Goal: Task Accomplishment & Management: Manage account settings

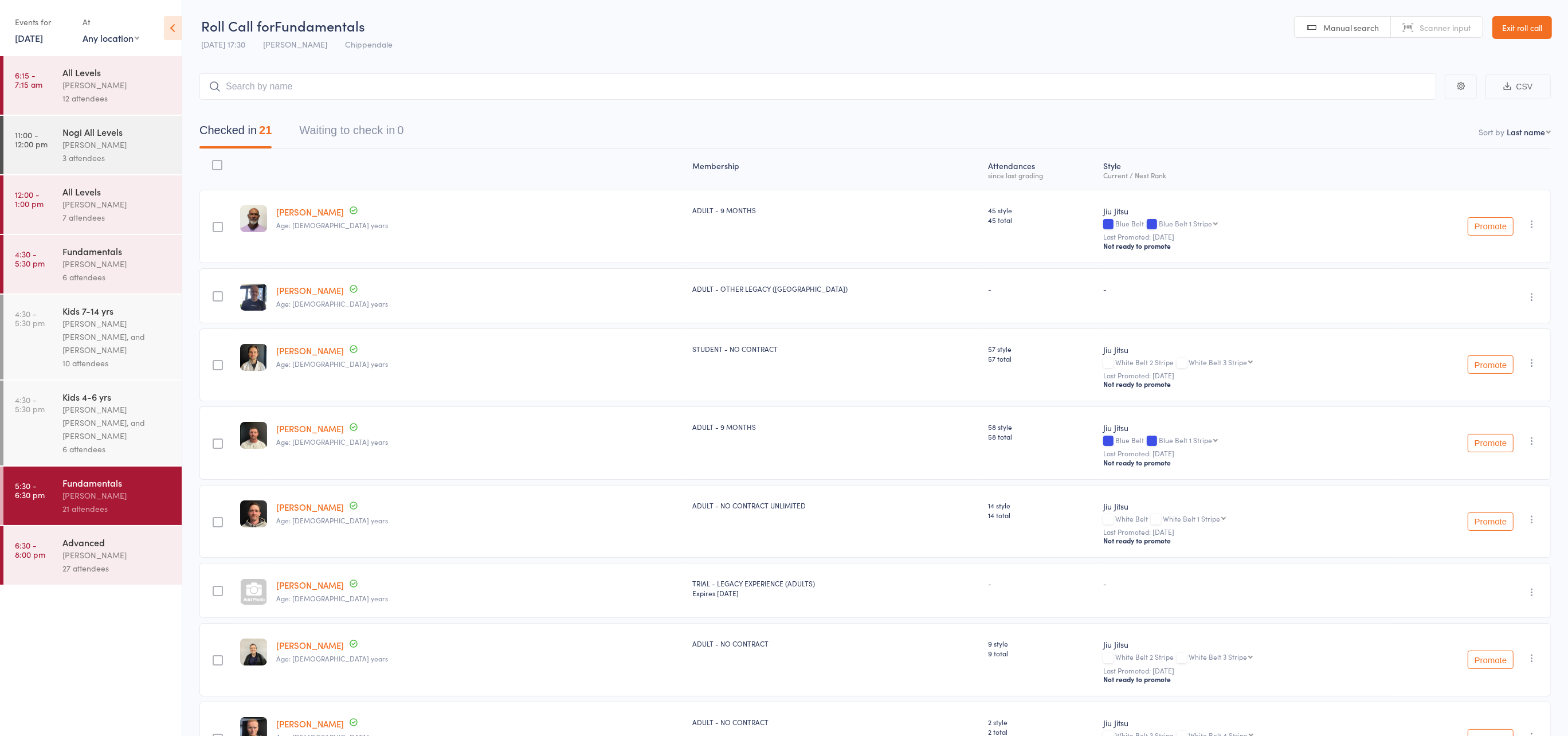
click at [1518, 29] on link "Exit roll call" at bounding box center [1522, 27] width 59 height 23
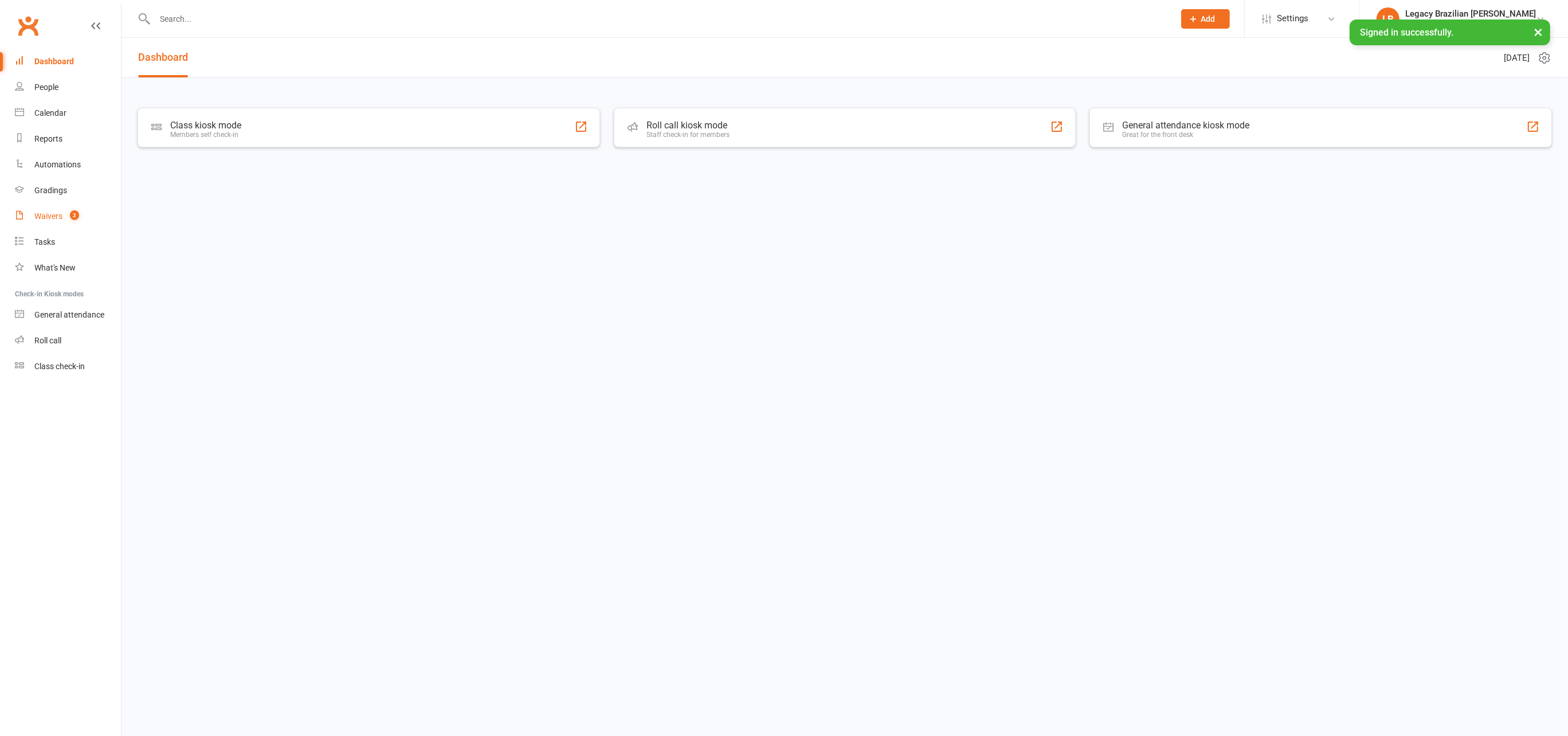
click at [65, 214] on count-badge "2" at bounding box center [71, 216] width 15 height 9
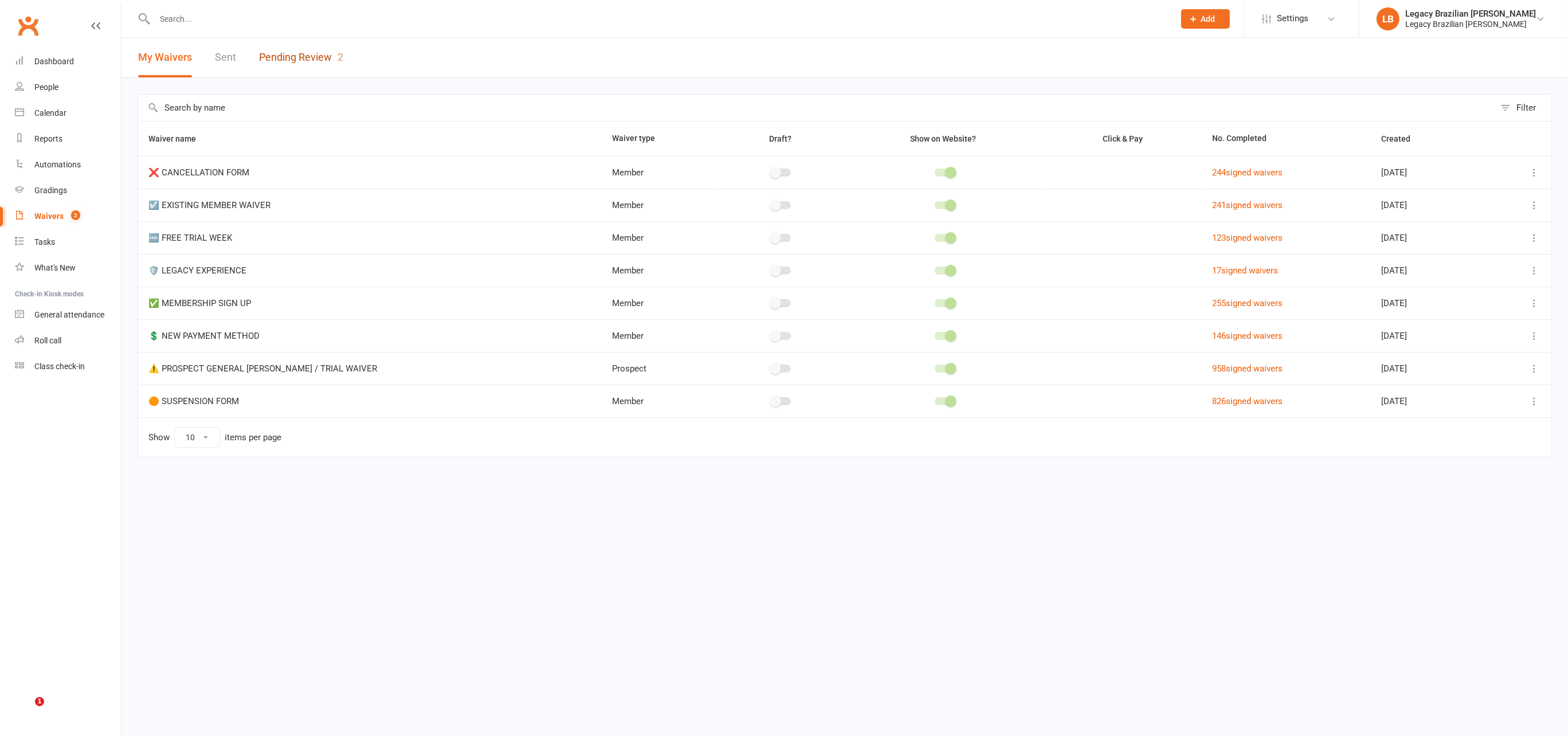
drag, startPoint x: 304, startPoint y: 62, endPoint x: 313, endPoint y: 66, distance: 9.8
click at [305, 62] on link "Pending Review 2" at bounding box center [301, 57] width 85 height 40
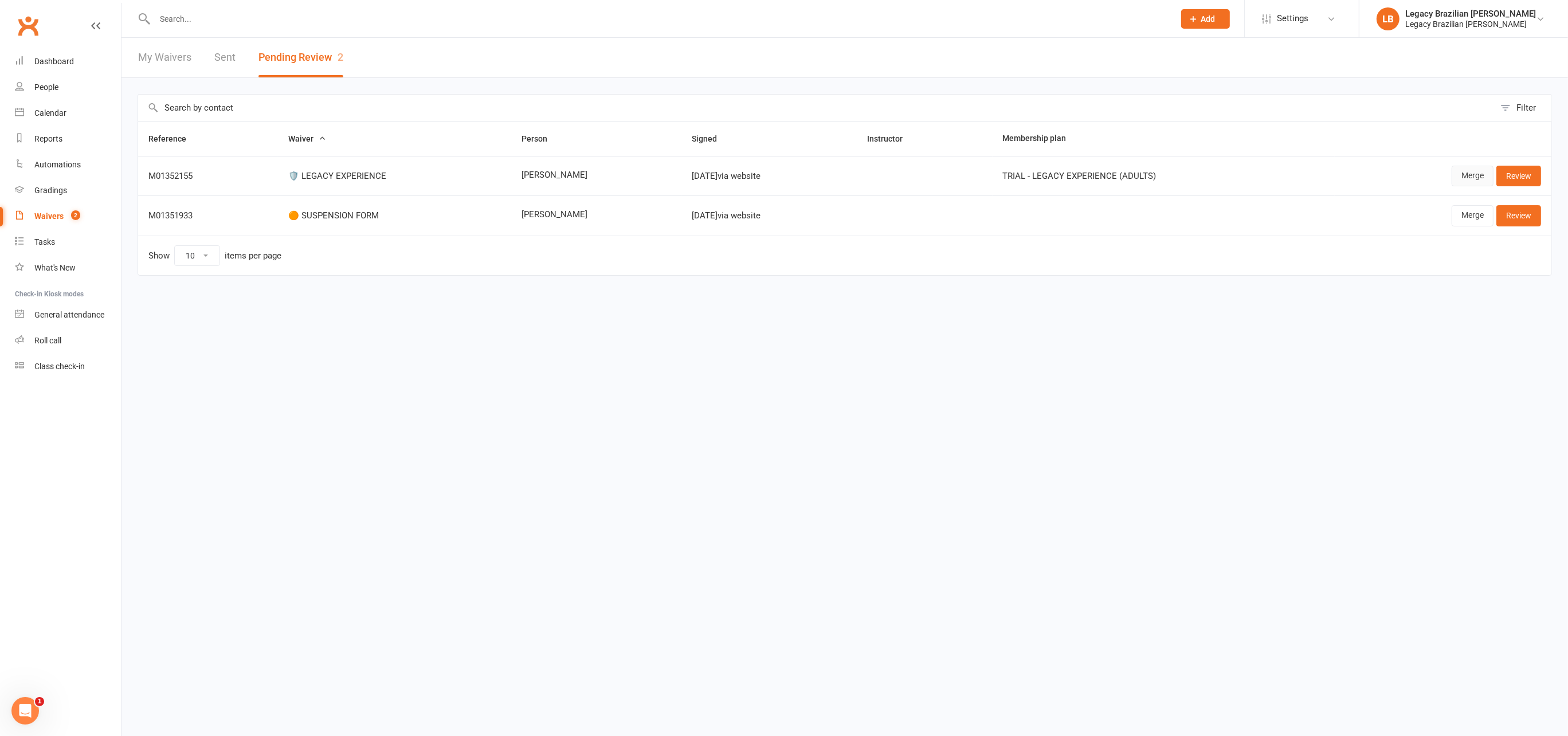
click at [1476, 178] on link "Merge" at bounding box center [1473, 176] width 42 height 21
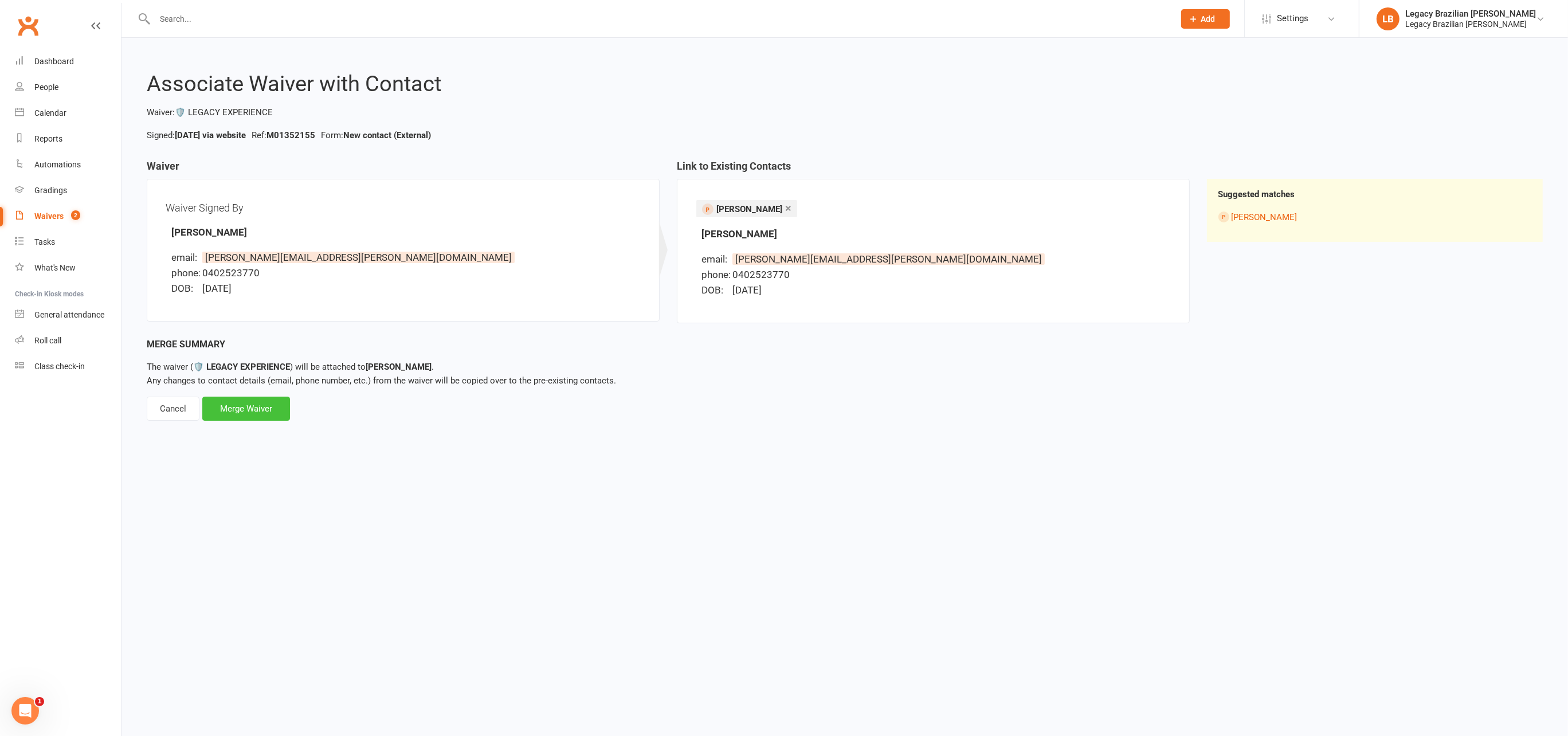
click at [247, 403] on div "Merge Waiver" at bounding box center [247, 409] width 88 height 24
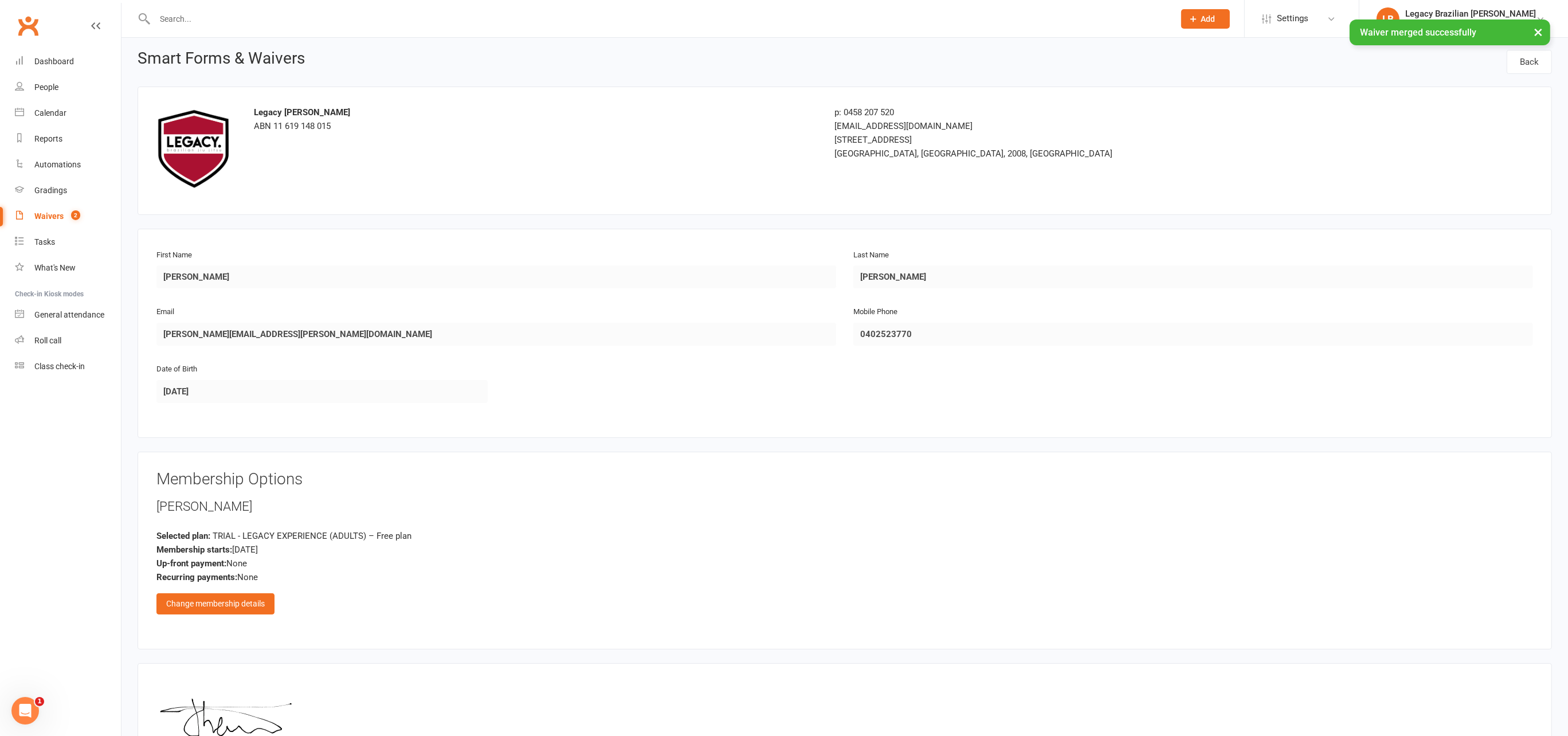
scroll to position [144, 0]
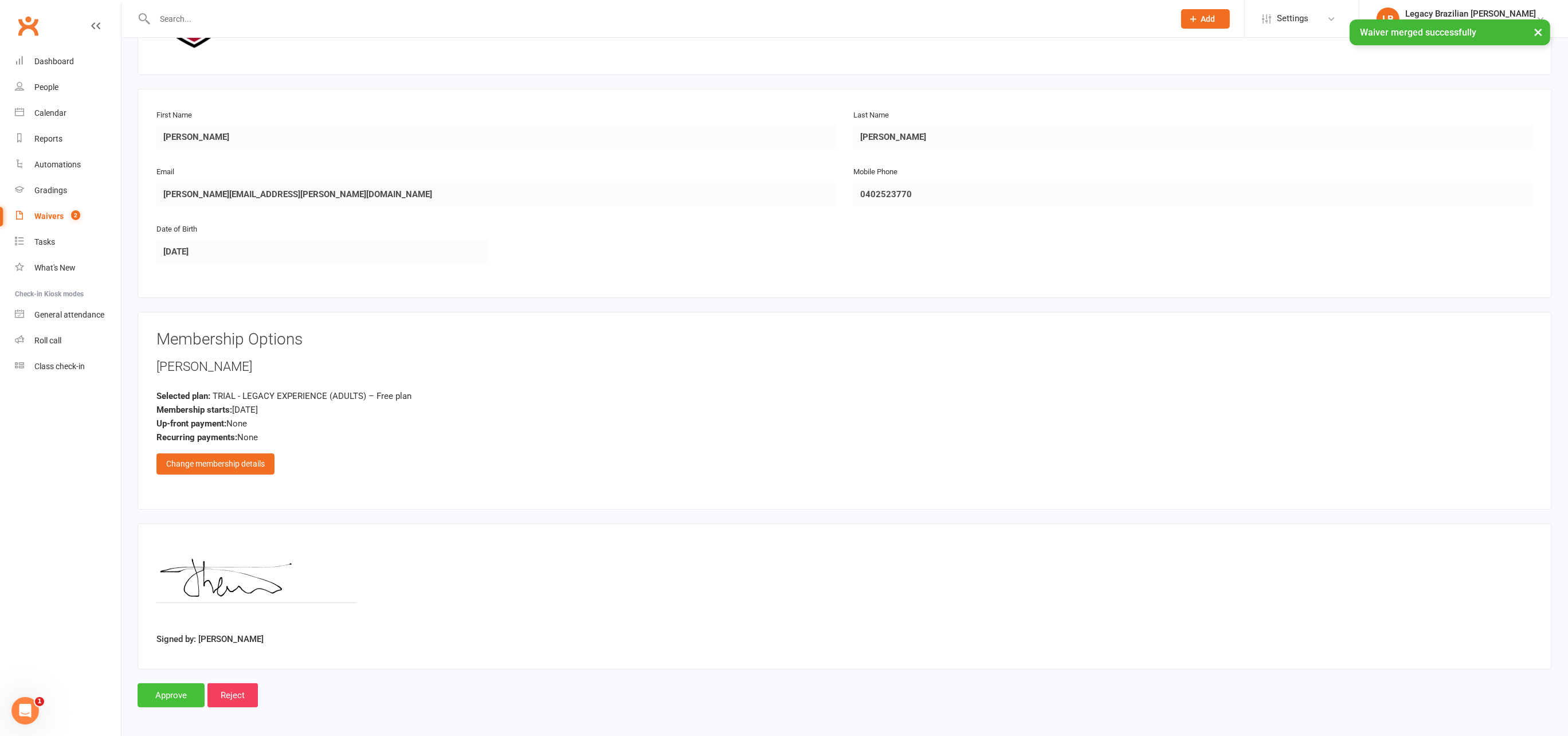
click at [158, 691] on input "Approve" at bounding box center [171, 695] width 67 height 24
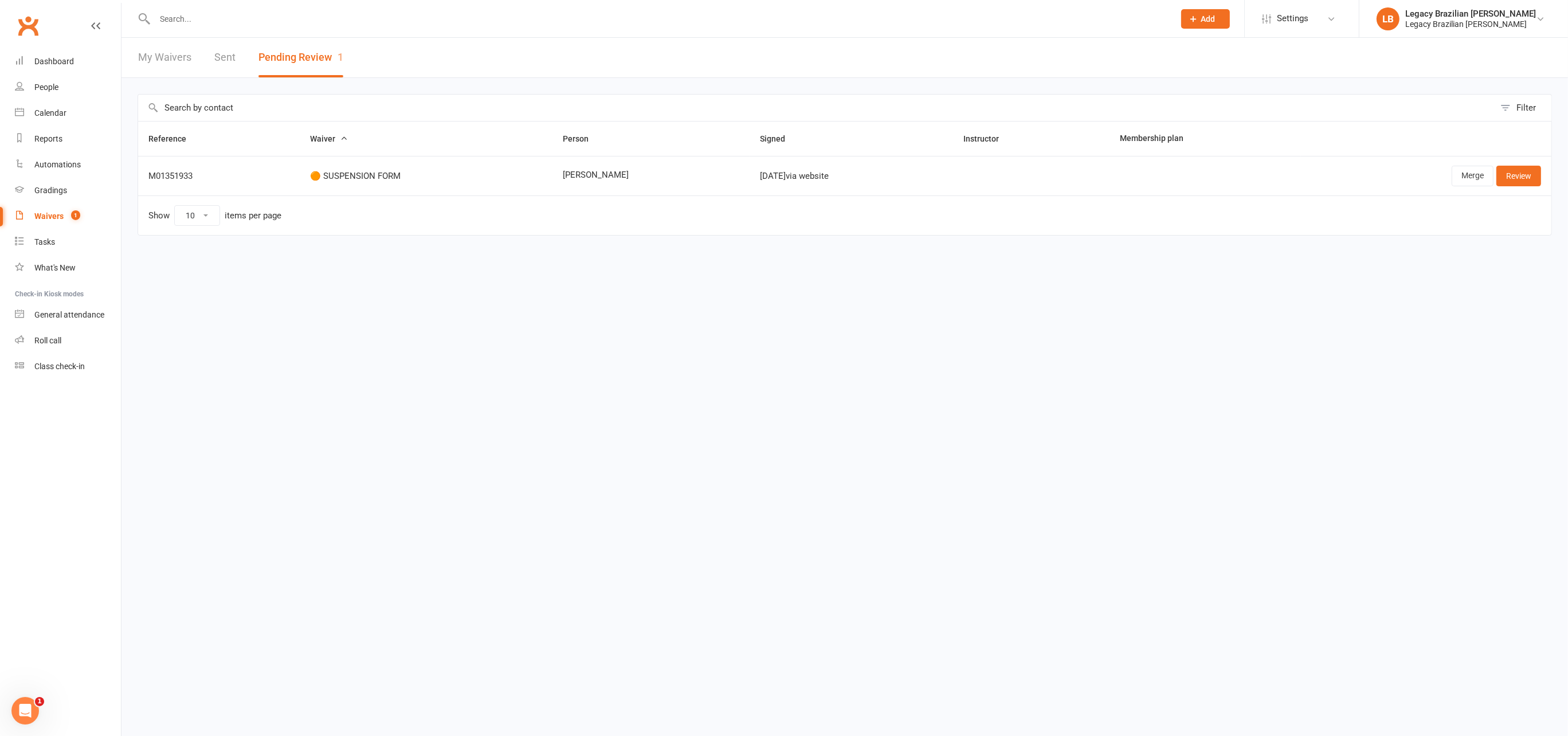
click at [903, 284] on html "Prospect Member Non-attending contact Class / event Appointment Grading event A…" at bounding box center [784, 142] width 1568 height 284
click at [1472, 180] on link "Merge" at bounding box center [1473, 176] width 42 height 21
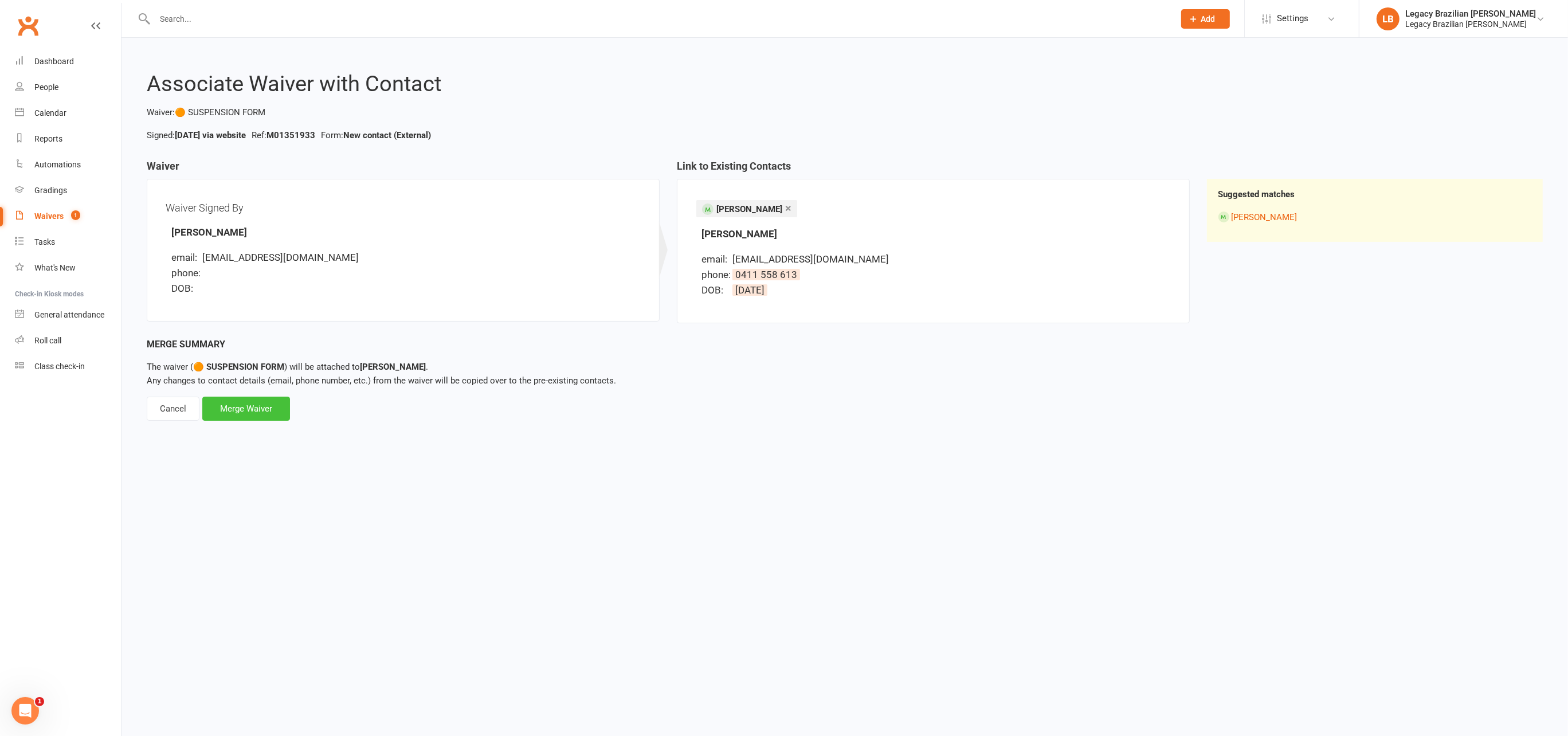
click at [258, 408] on div "Merge Waiver" at bounding box center [247, 409] width 88 height 24
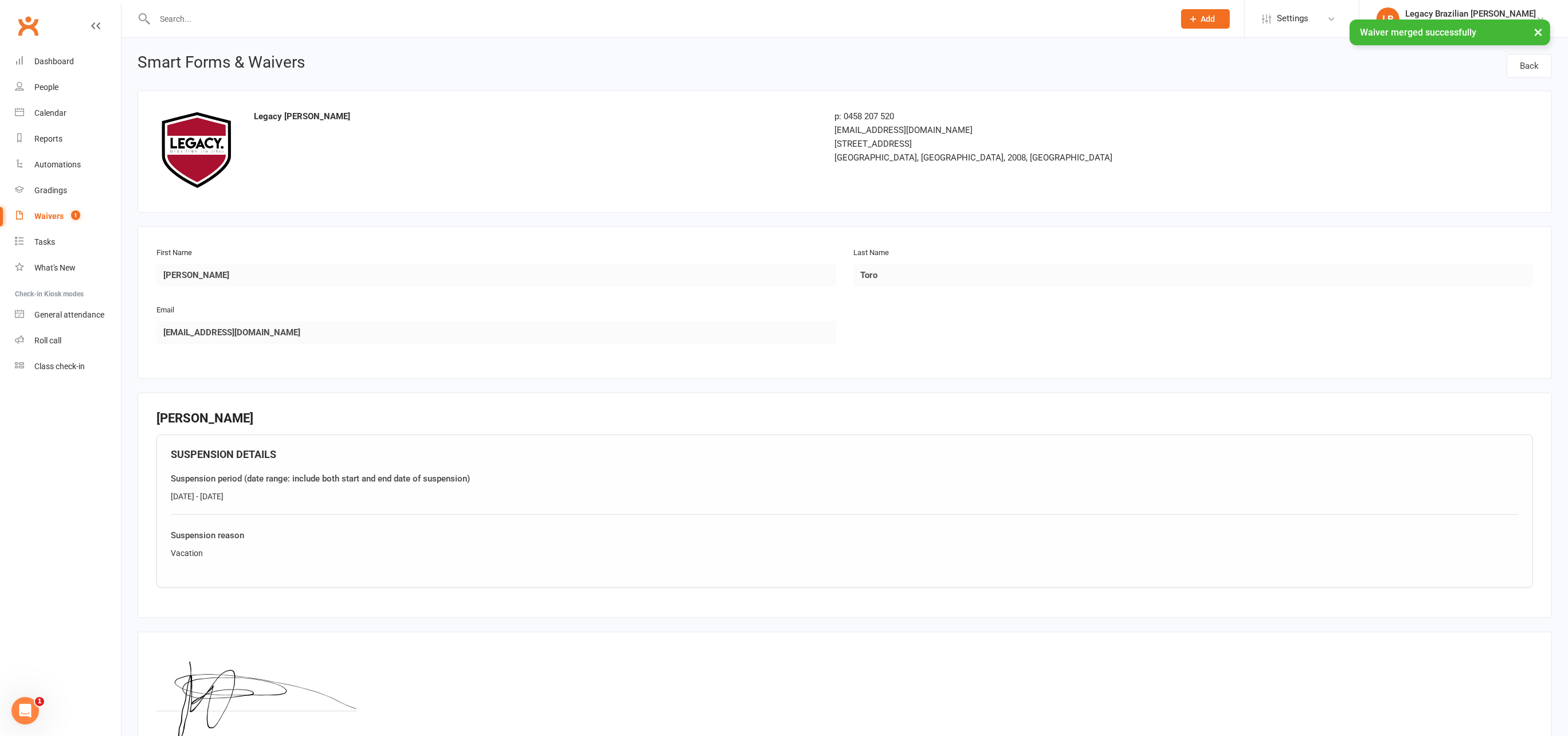
drag, startPoint x: 258, startPoint y: 495, endPoint x: 142, endPoint y: 497, distance: 116.0
click at [142, 497] on fieldset "[PERSON_NAME] SUSPENSION DETAILS Suspension period (date range: include both st…" at bounding box center [845, 505] width 1415 height 226
copy div "[DATE] - [DATE]"
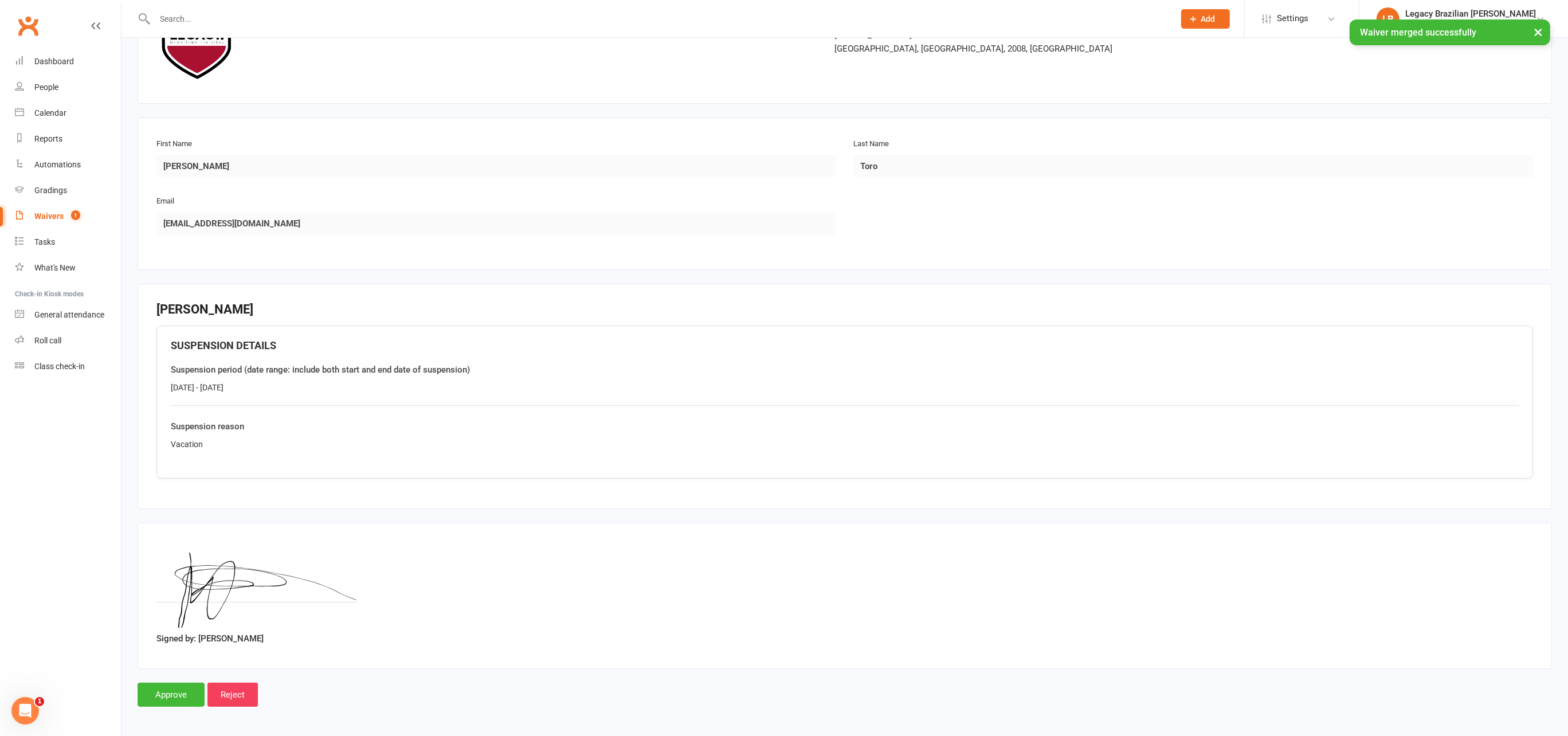
scroll to position [109, 0]
click at [161, 688] on input "Approve" at bounding box center [171, 695] width 67 height 24
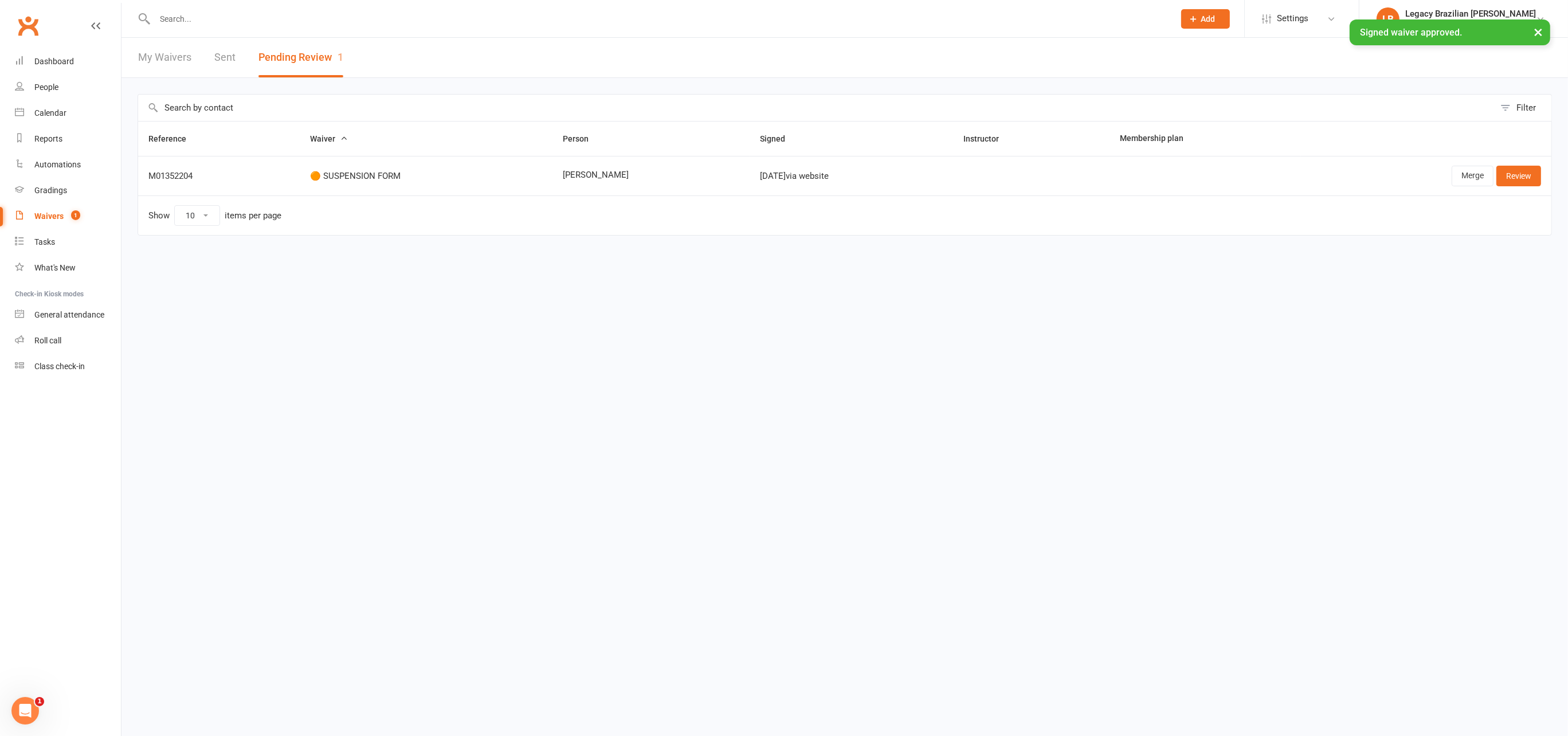
click at [263, 17] on input "text" at bounding box center [659, 19] width 1015 height 16
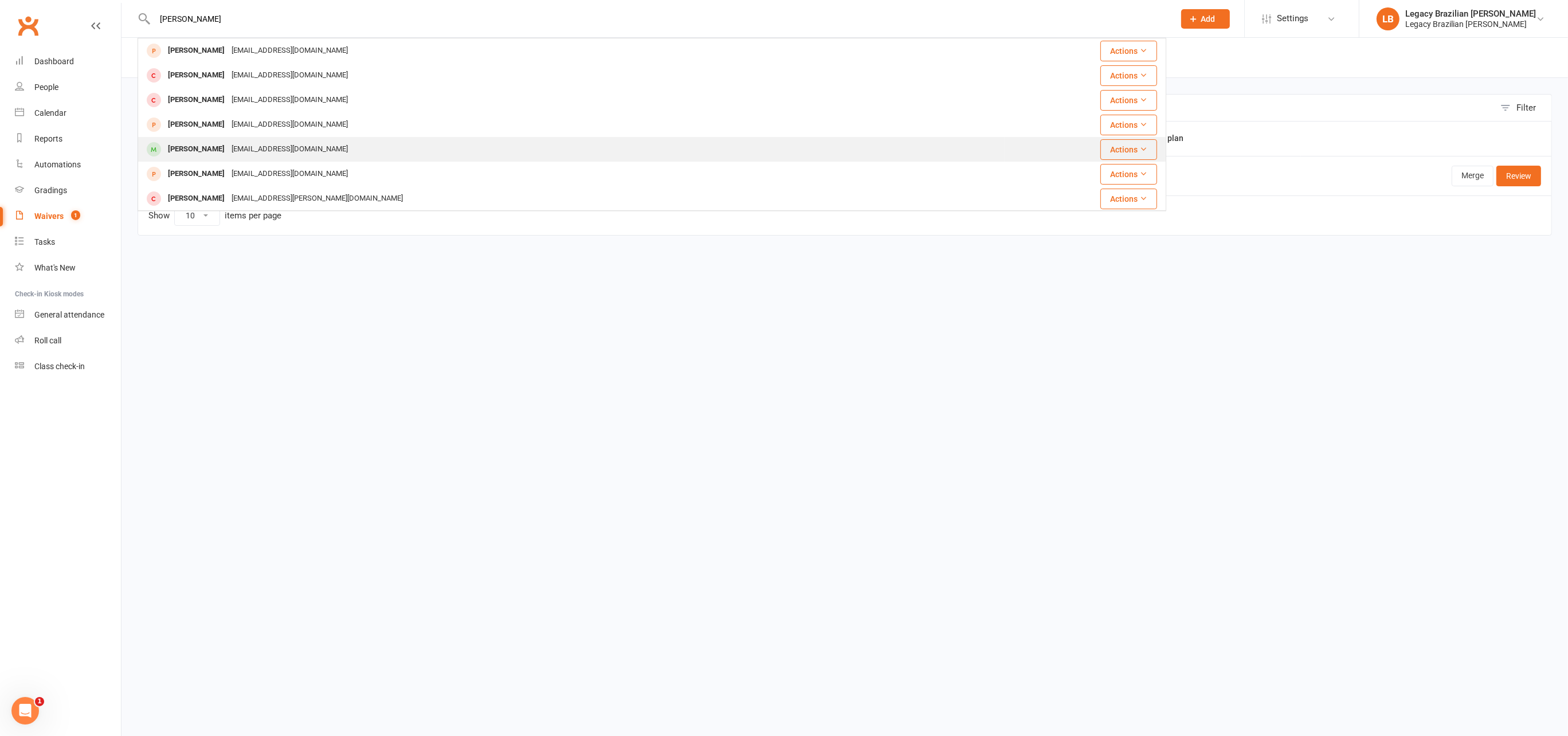
type input "[PERSON_NAME]"
click at [256, 143] on div "[EMAIL_ADDRESS][DOMAIN_NAME]" at bounding box center [289, 150] width 123 height 17
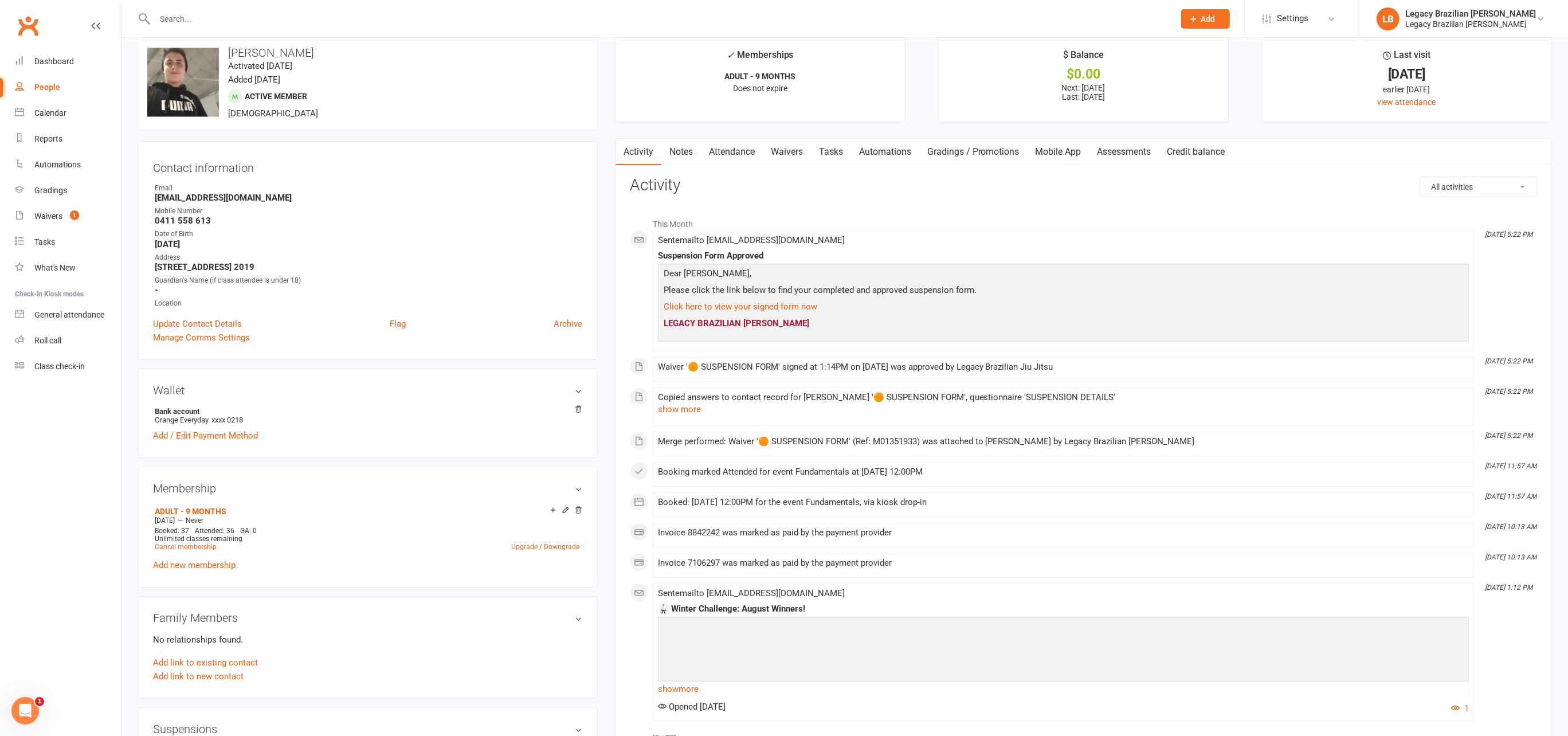
scroll to position [38, 0]
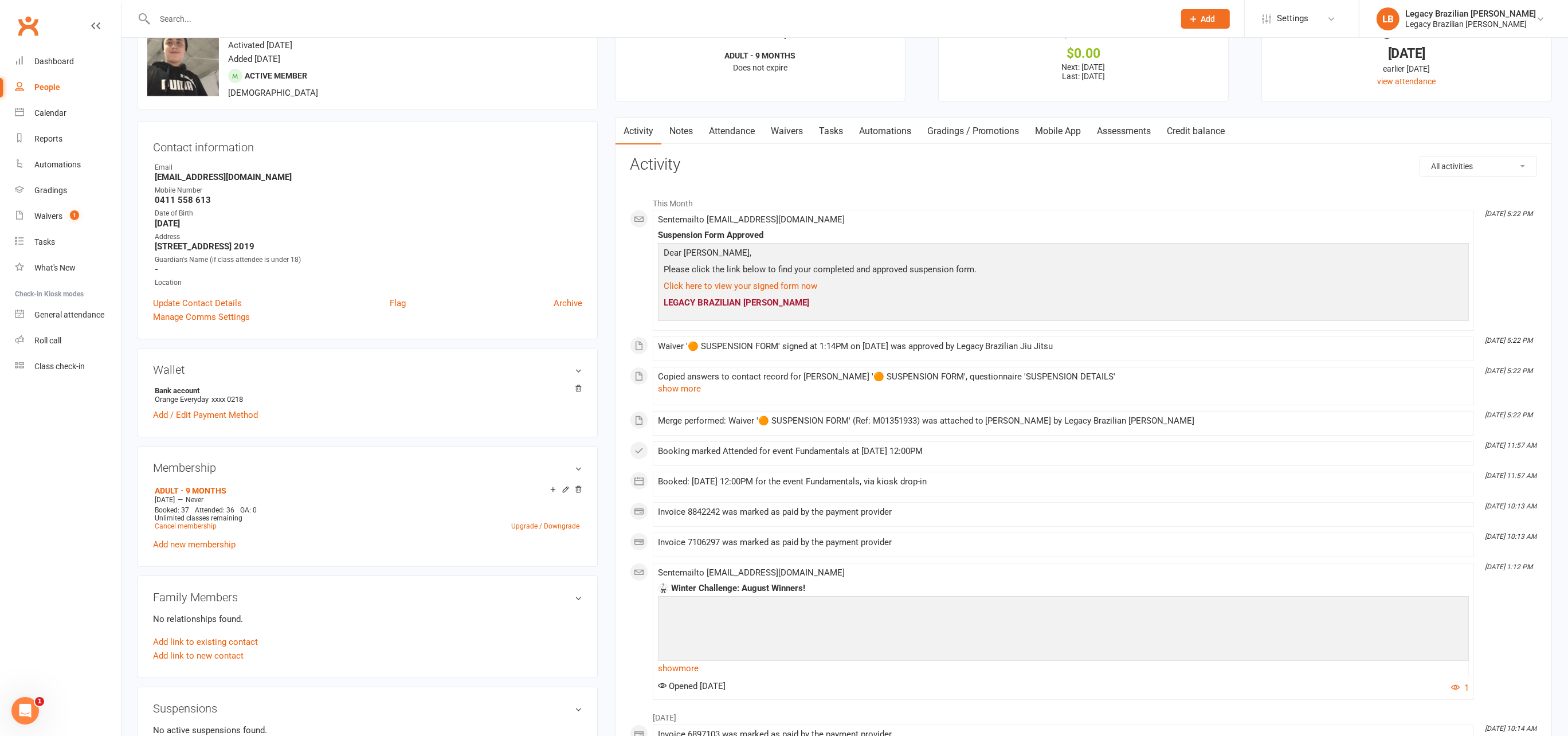
click at [717, 136] on link "Attendance" at bounding box center [732, 131] width 62 height 27
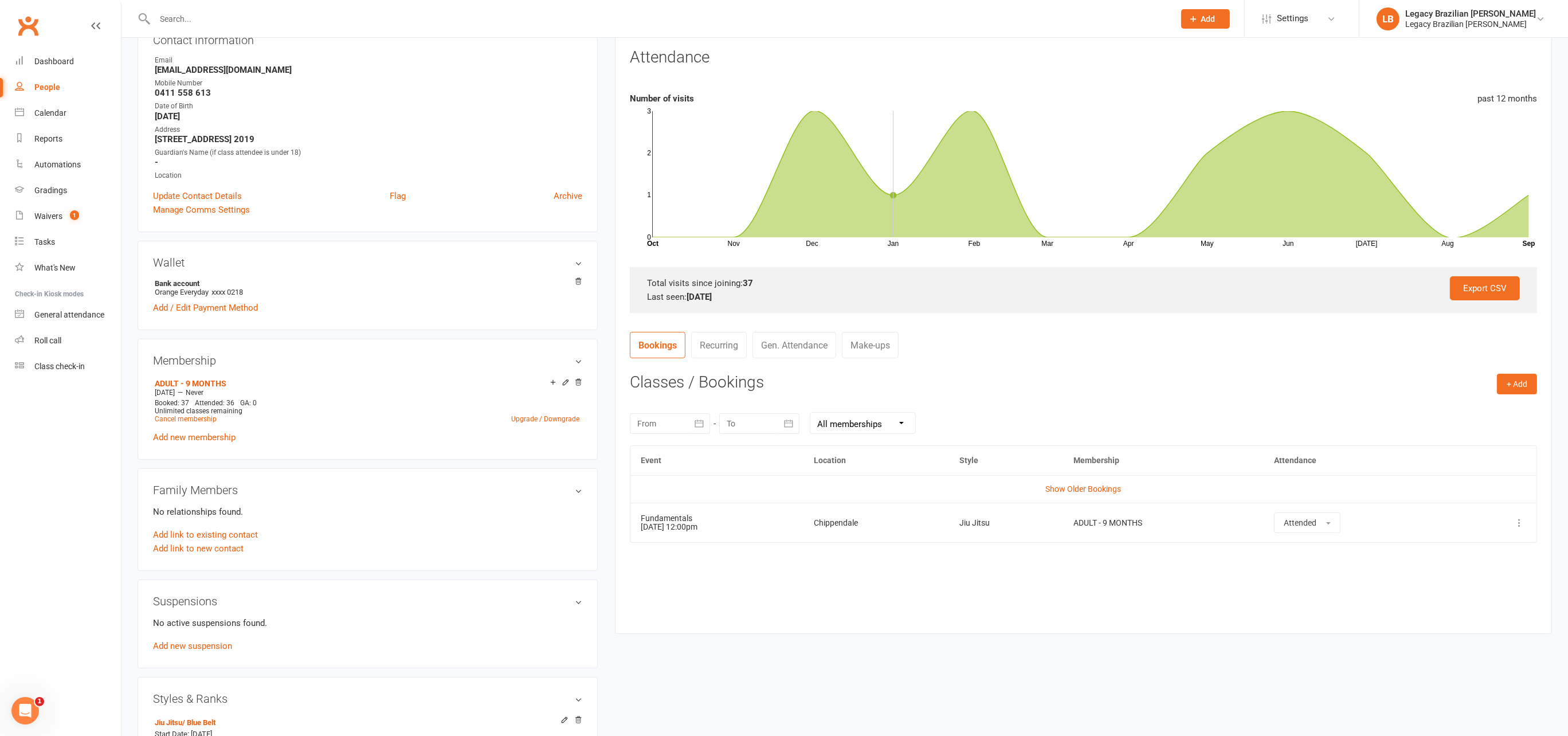
scroll to position [143, 0]
click at [1090, 489] on link "Show Older Bookings" at bounding box center [1083, 491] width 75 height 9
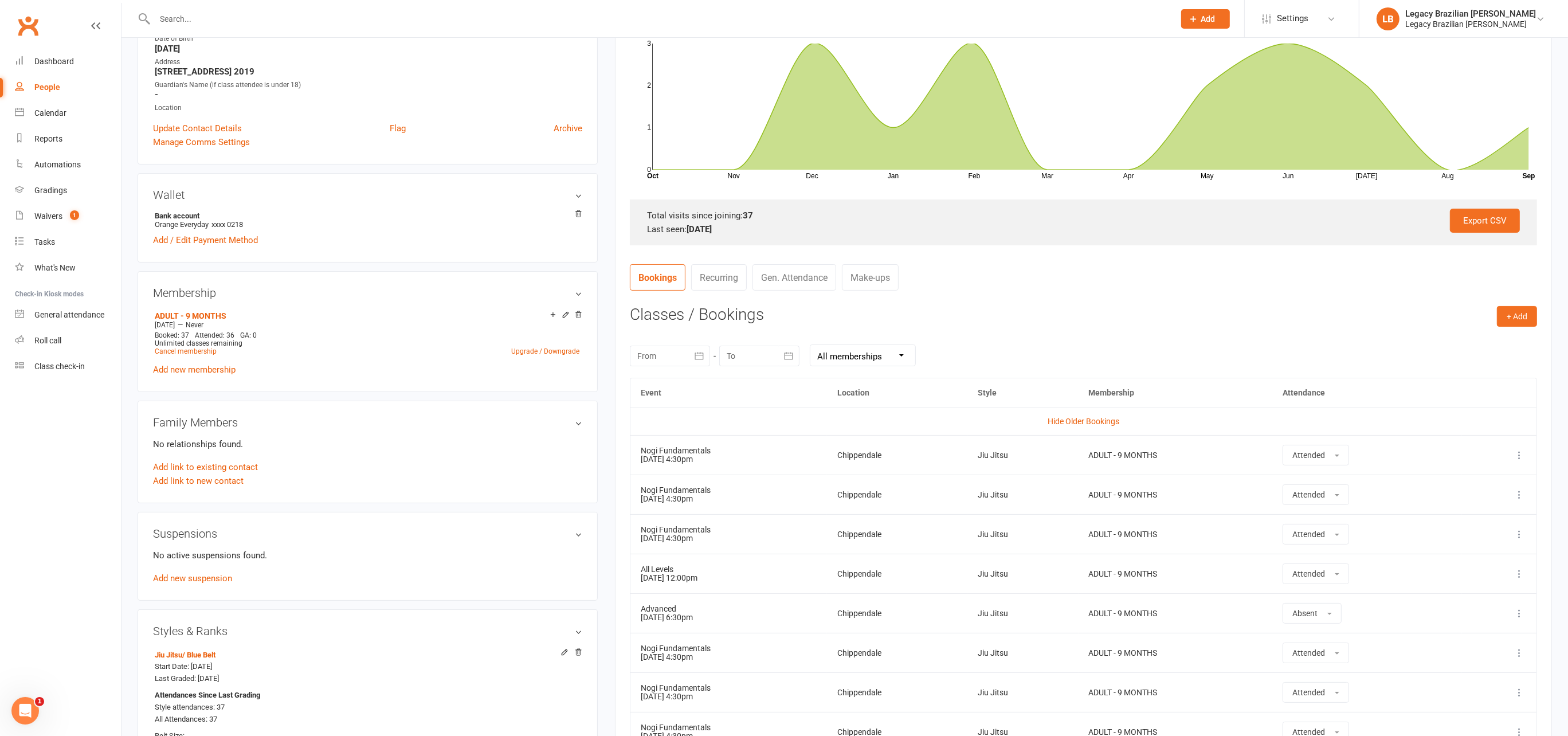
scroll to position [240, 0]
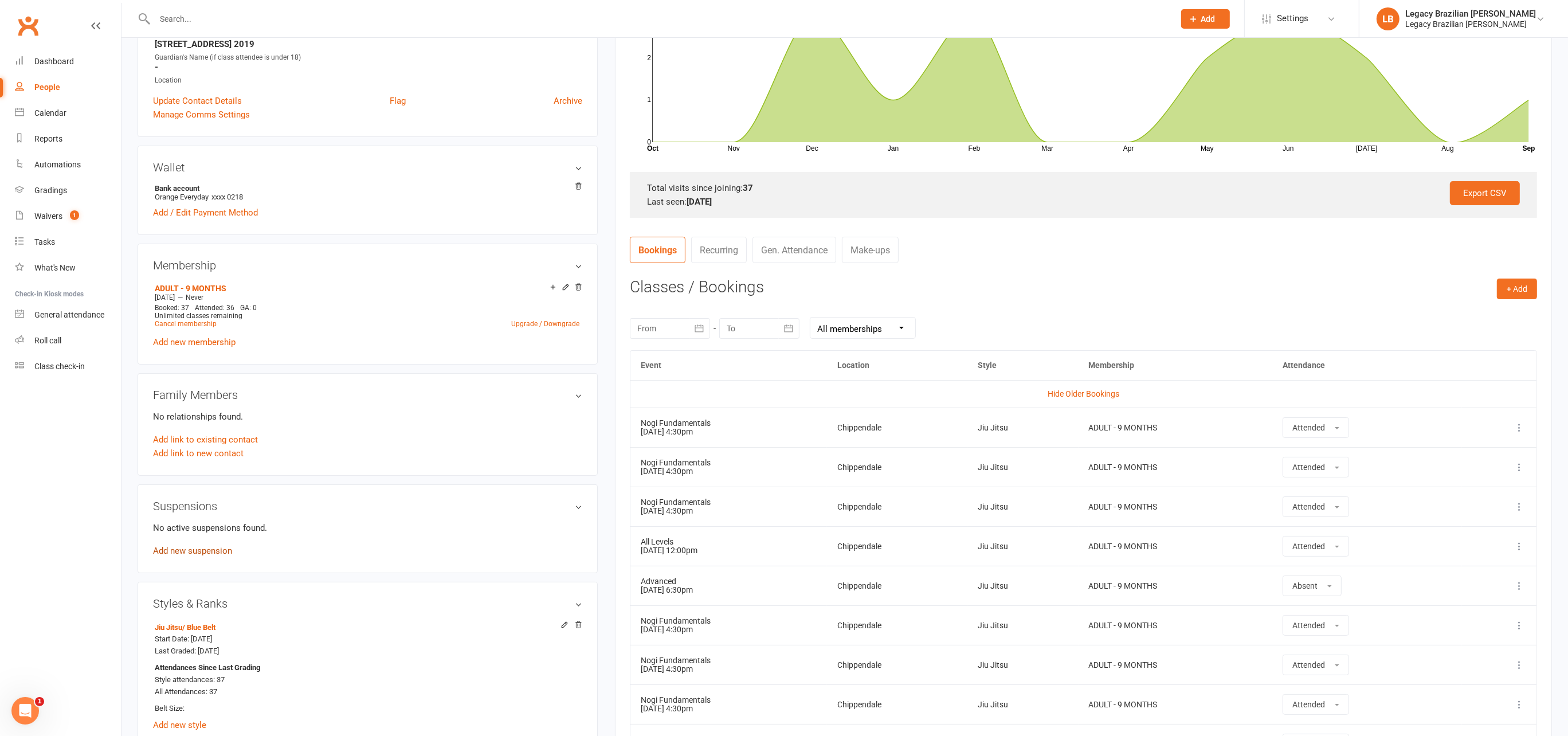
drag, startPoint x: 219, startPoint y: 554, endPoint x: 217, endPoint y: 544, distance: 10.2
click at [219, 554] on div "No active suspensions found. Add new suspension" at bounding box center [368, 540] width 429 height 37
click at [217, 546] on link "Add new suspension" at bounding box center [192, 551] width 79 height 10
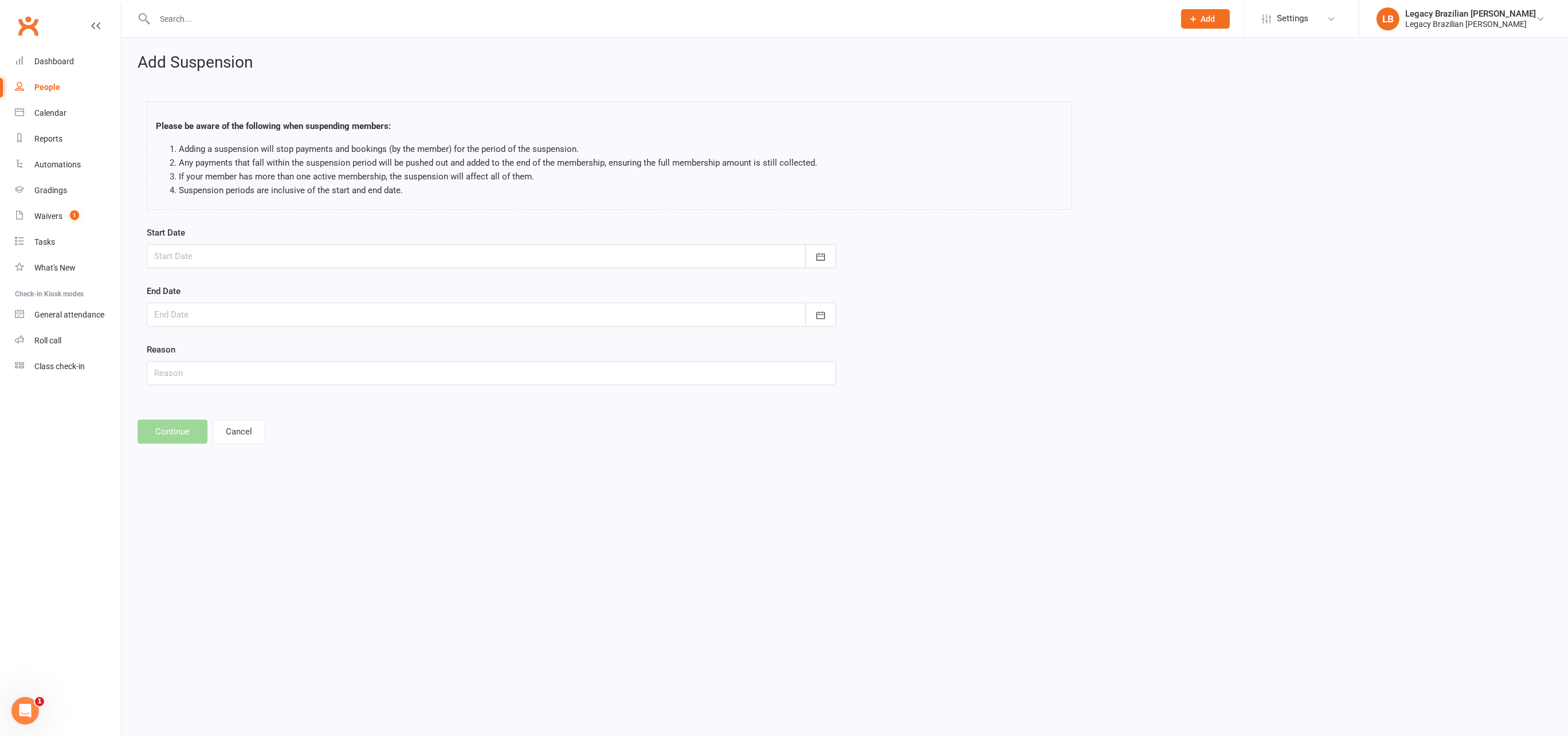
click at [435, 265] on div at bounding box center [491, 256] width 690 height 24
click at [445, 380] on input "text" at bounding box center [491, 373] width 690 height 24
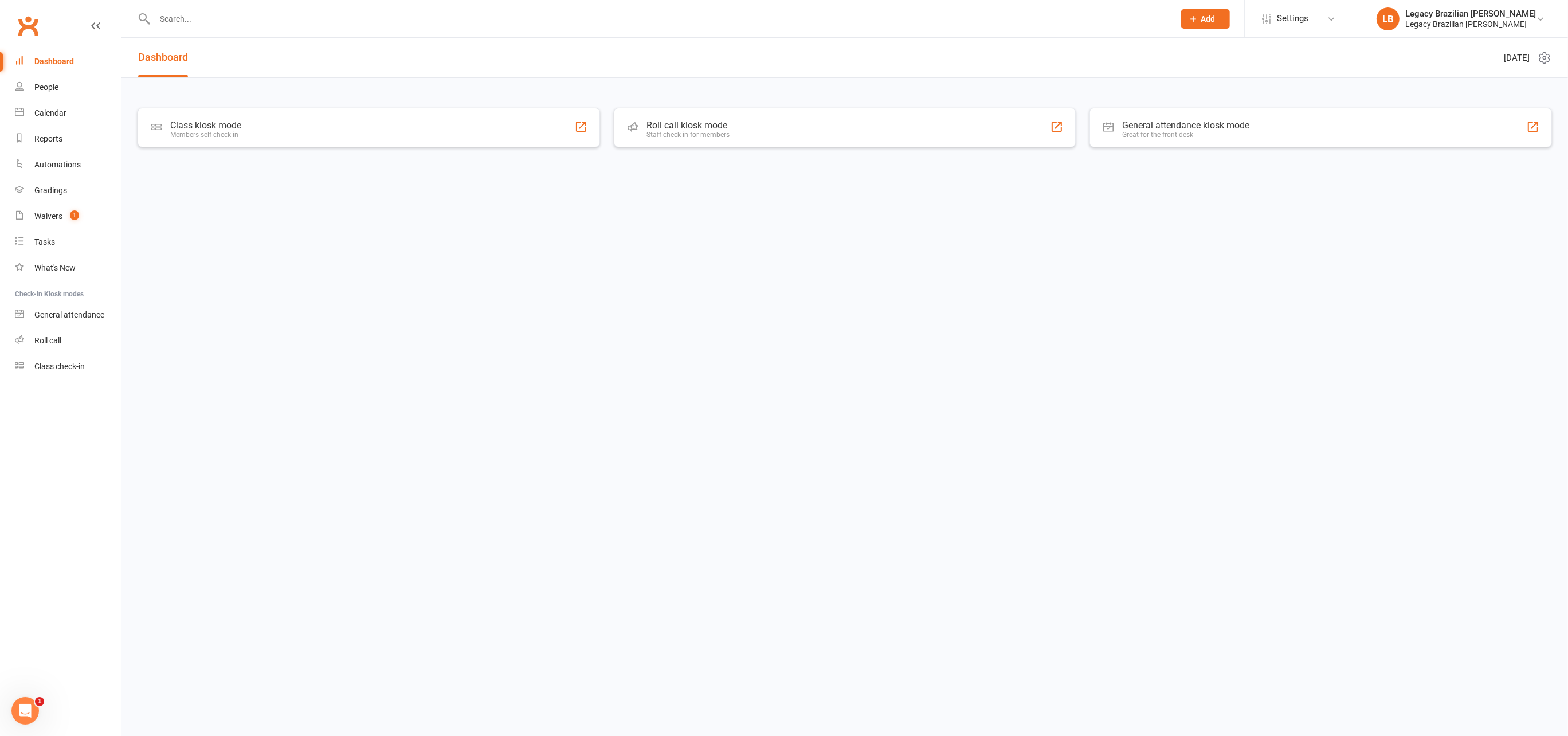
click at [285, 25] on input "text" at bounding box center [659, 19] width 1015 height 16
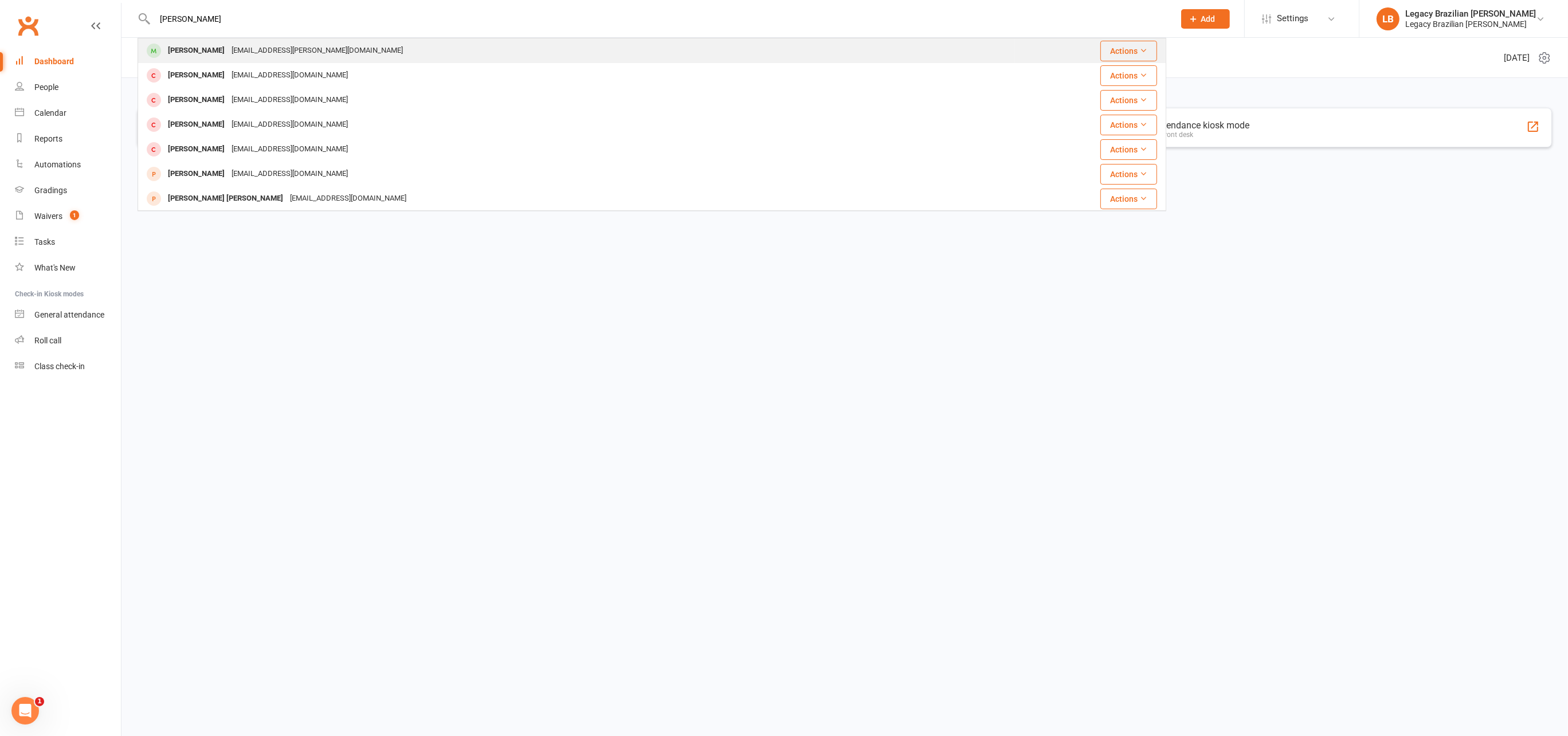
type input "louis white"
click at [266, 49] on div "louis.n.white@gmail.com" at bounding box center [317, 51] width 178 height 17
